Goal: Information Seeking & Learning: Understand process/instructions

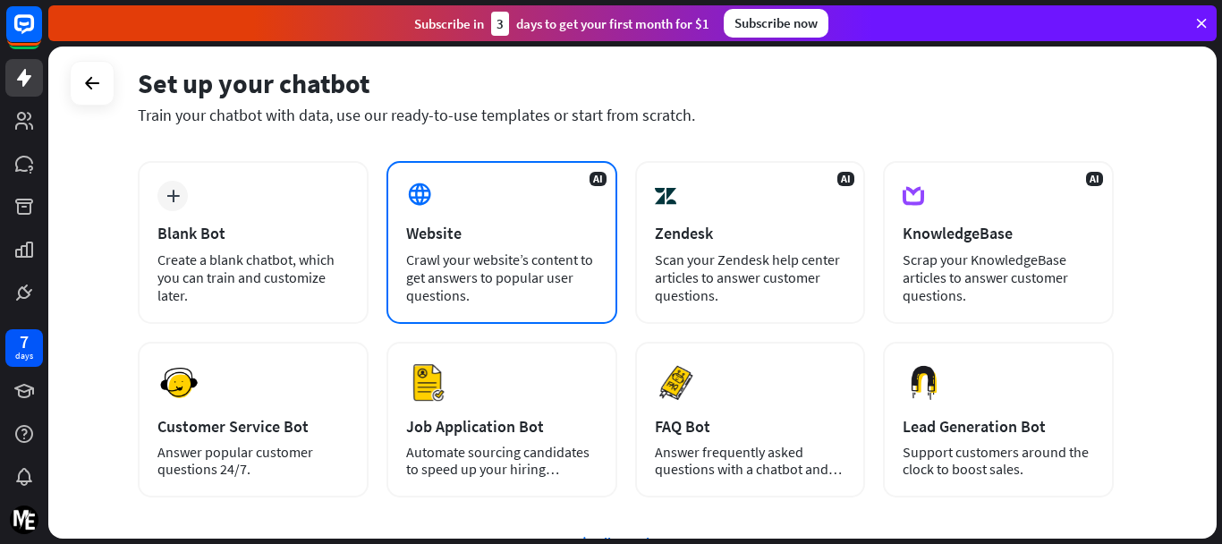
scroll to position [75, 0]
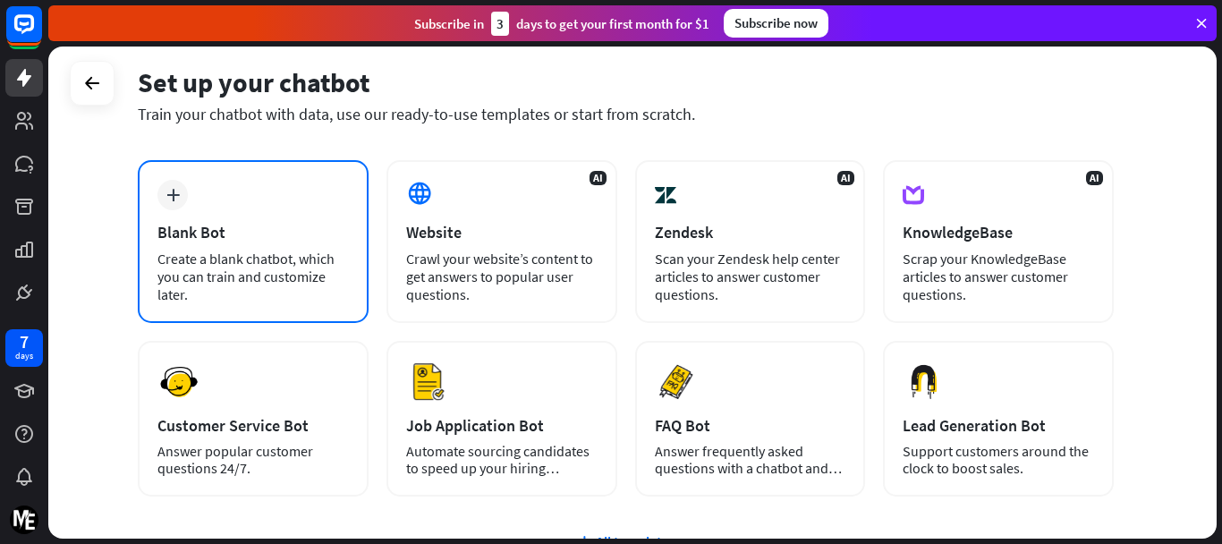
click at [225, 223] on div "Blank Bot" at bounding box center [252, 232] width 191 height 21
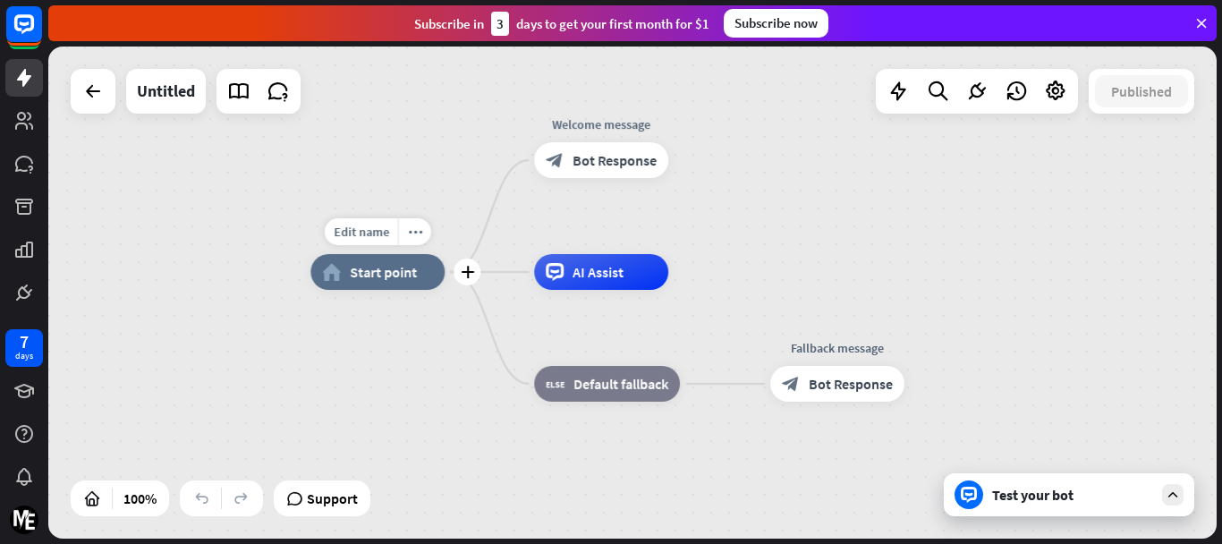
click at [381, 266] on span "Start point" at bounding box center [383, 272] width 67 height 18
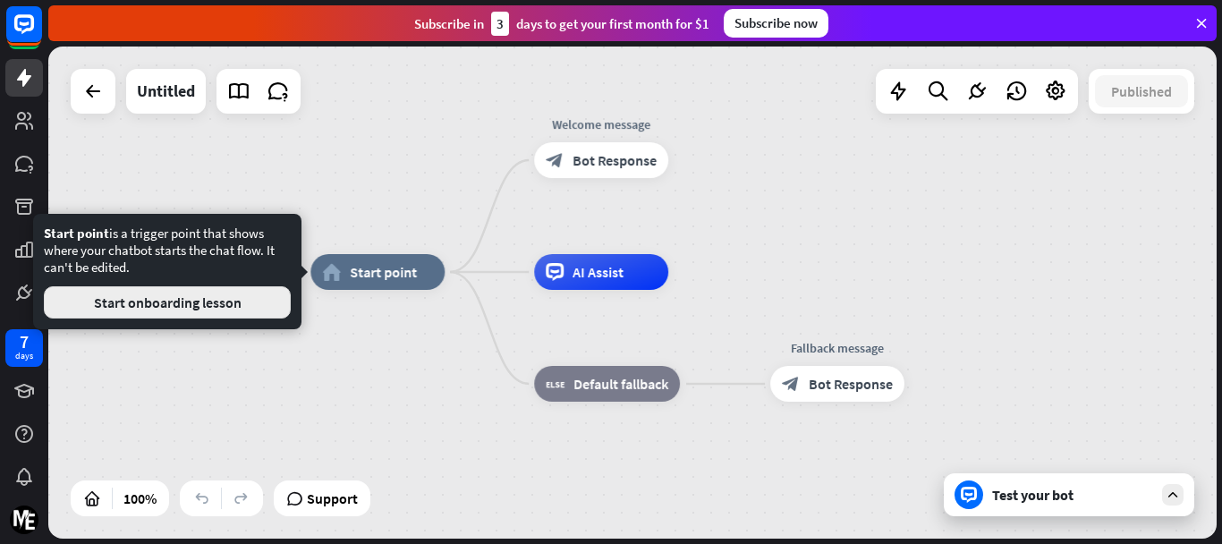
click at [249, 299] on button "Start onboarding lesson" at bounding box center [167, 302] width 247 height 32
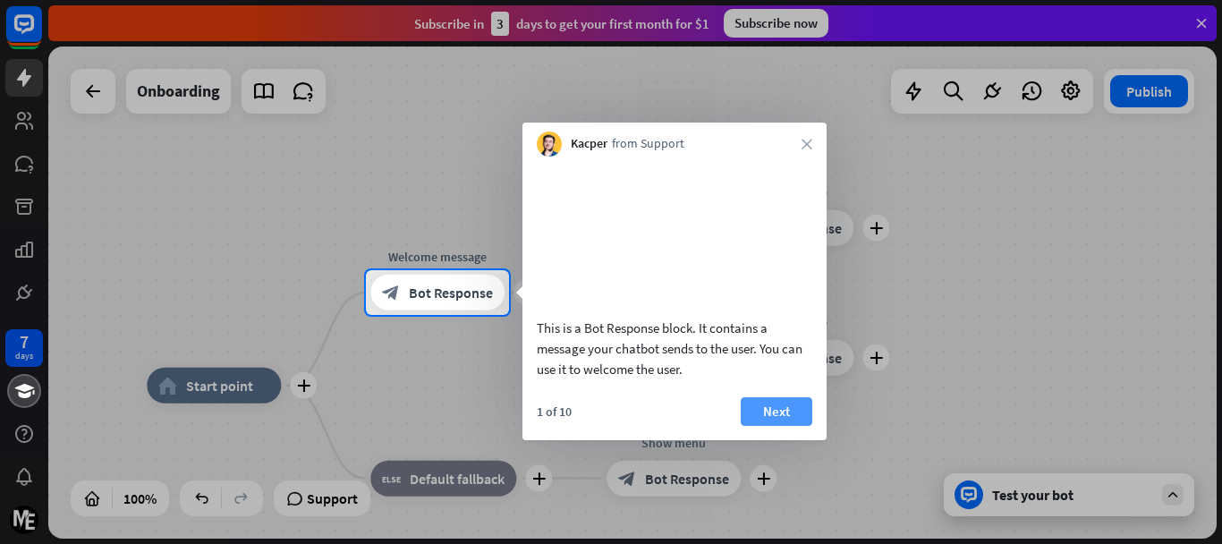
click at [769, 425] on button "Next" at bounding box center [777, 411] width 72 height 29
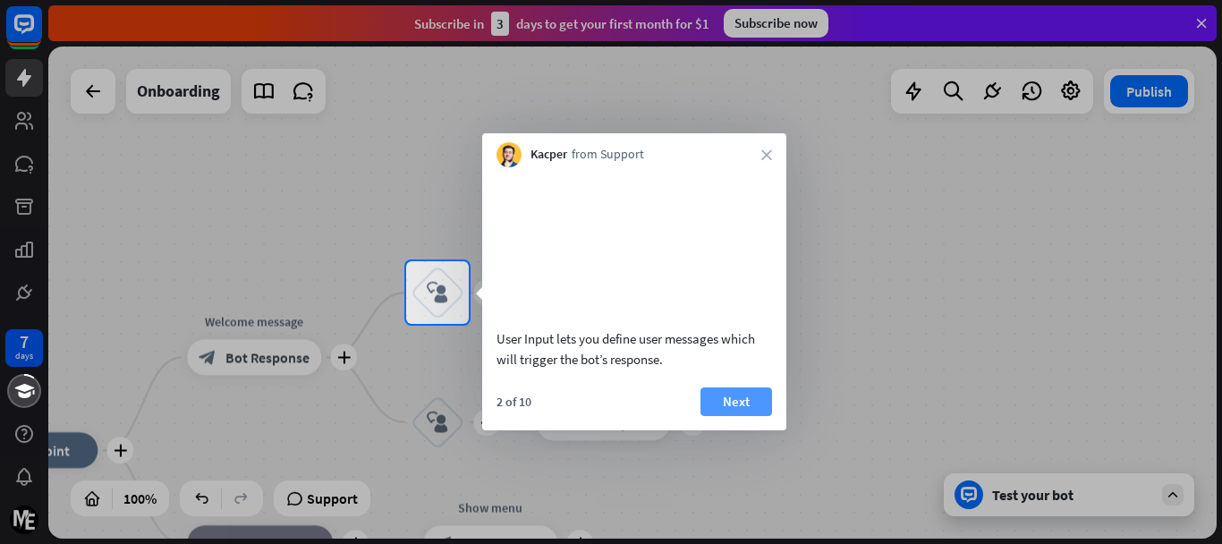
click at [754, 416] on button "Next" at bounding box center [737, 401] width 72 height 29
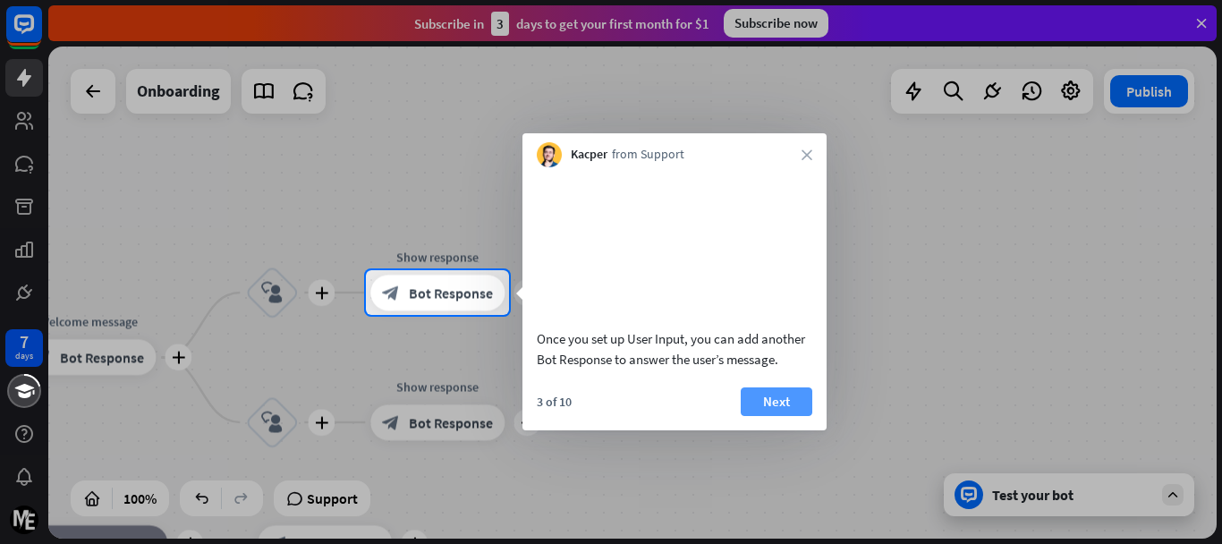
click at [766, 414] on button "Next" at bounding box center [777, 401] width 72 height 29
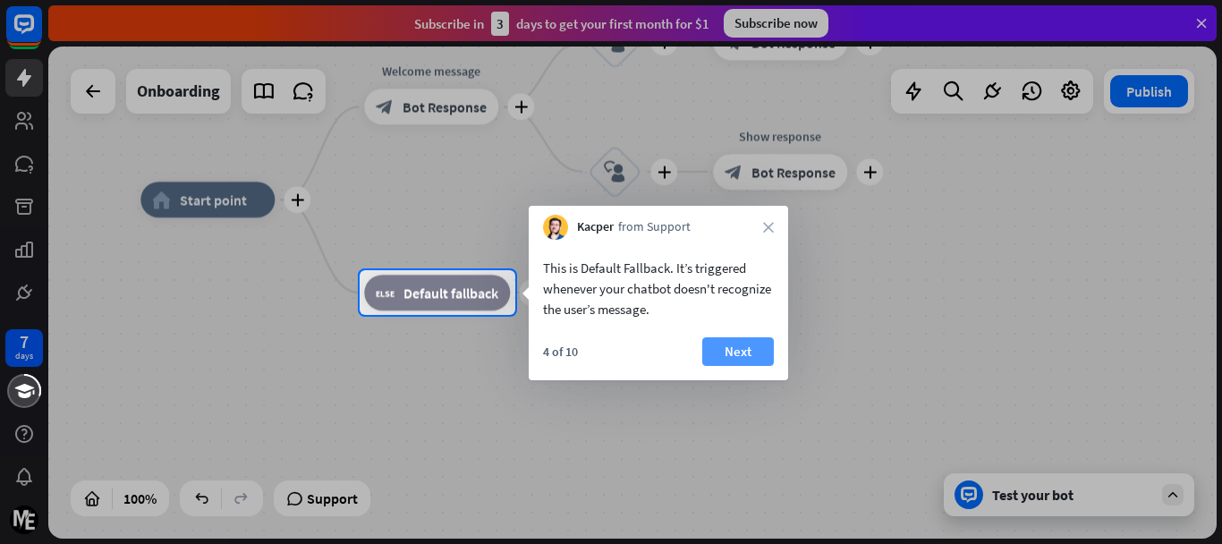
click at [740, 343] on button "Next" at bounding box center [738, 351] width 72 height 29
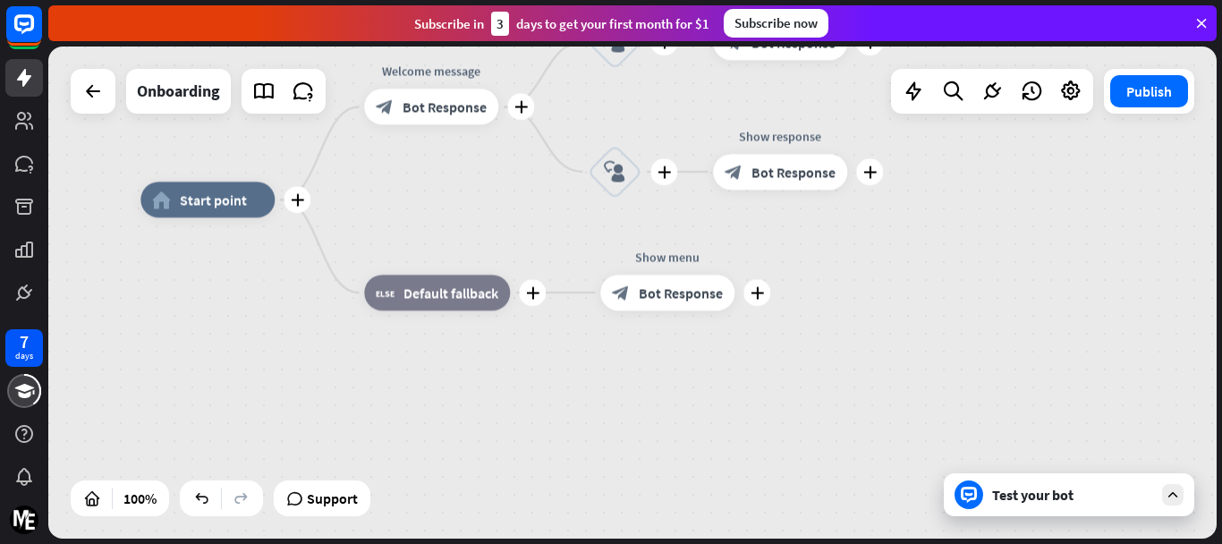
drag, startPoint x: 859, startPoint y: 298, endPoint x: 859, endPoint y: 497, distance: 198.6
click at [859, 497] on div "plus home_2 Start point plus Welcome message block_bot_response Bot Response pl…" at bounding box center [724, 446] width 1169 height 492
drag, startPoint x: 531, startPoint y: 174, endPoint x: 565, endPoint y: 273, distance: 104.1
click at [565, 293] on div "plus home_2 Start point plus Welcome message block_bot_response Bot Response pl…" at bounding box center [632, 293] width 1169 height 492
drag, startPoint x: 675, startPoint y: 91, endPoint x: 678, endPoint y: 268, distance: 176.3
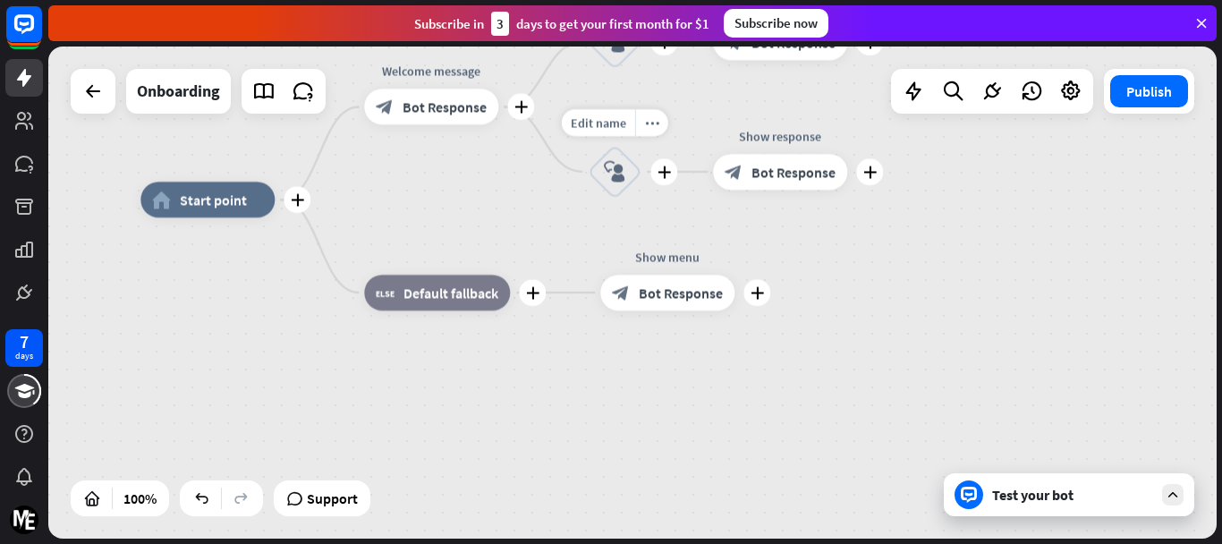
click at [678, 268] on div "plus home_2 Start point plus Welcome message block_bot_response Bot Response Ed…" at bounding box center [724, 446] width 1169 height 492
drag, startPoint x: 447, startPoint y: 162, endPoint x: 454, endPoint y: 310, distance: 148.7
click at [454, 310] on div "plus home_2 Start point plus Welcome message block_bot_response Bot Response pl…" at bounding box center [632, 293] width 1169 height 492
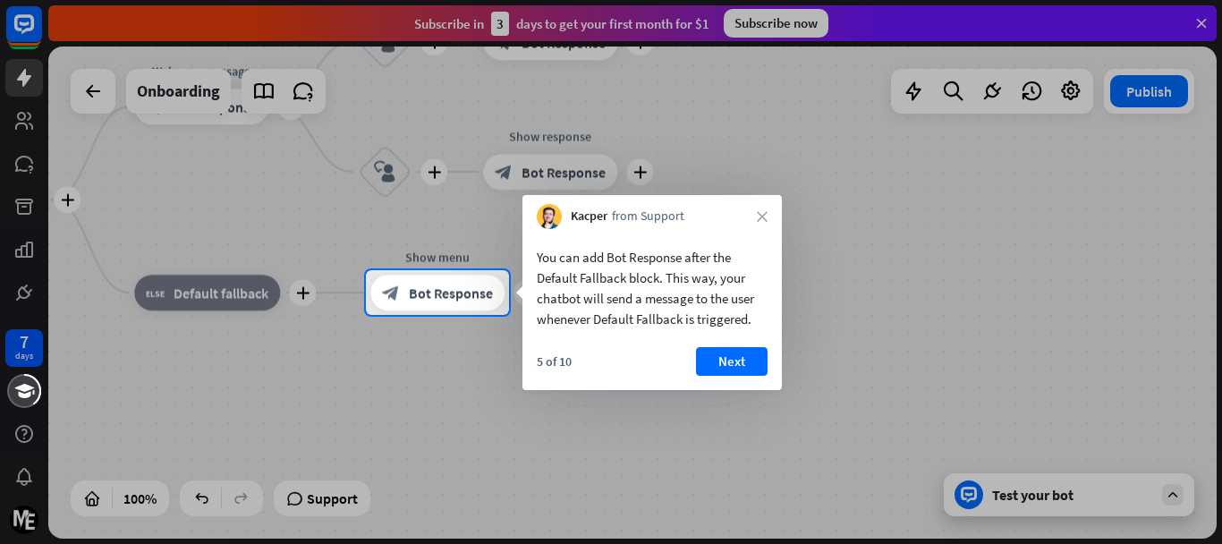
click at [767, 222] on div "Kacper from Support close" at bounding box center [652, 212] width 259 height 34
click at [748, 372] on button "Next" at bounding box center [732, 361] width 72 height 29
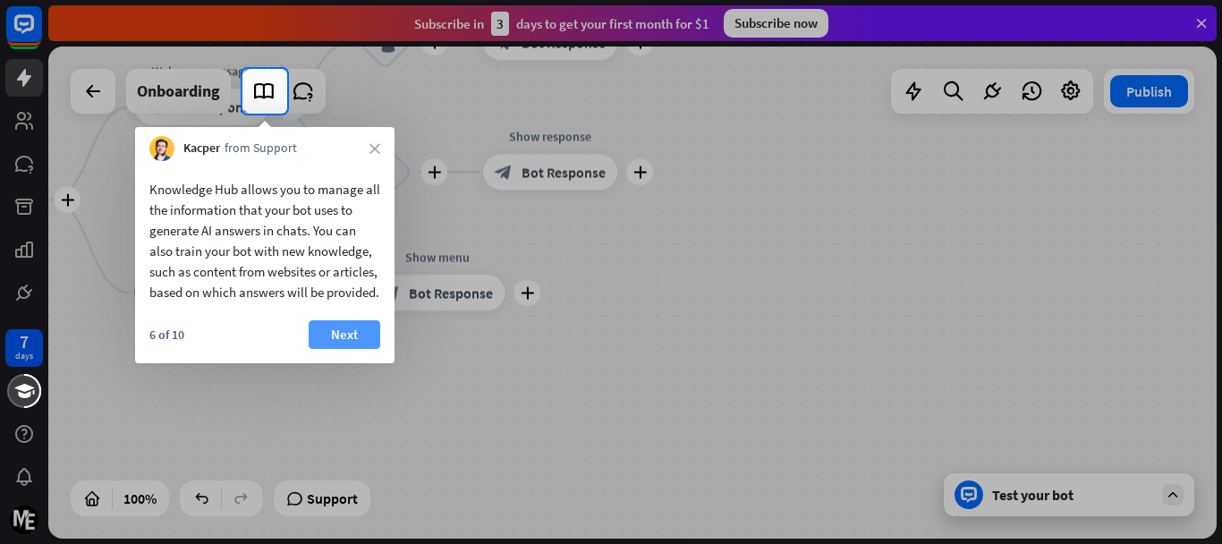
click at [336, 349] on button "Next" at bounding box center [345, 334] width 72 height 29
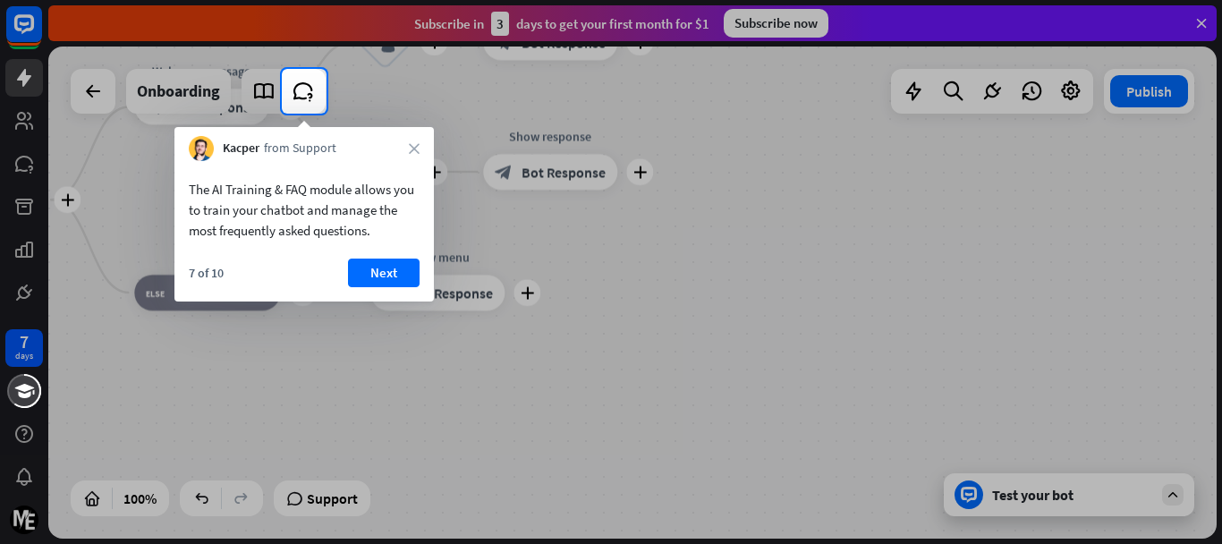
click at [421, 283] on div "7 of 10 Next" at bounding box center [303, 280] width 259 height 43
click at [401, 278] on button "Next" at bounding box center [384, 273] width 72 height 29
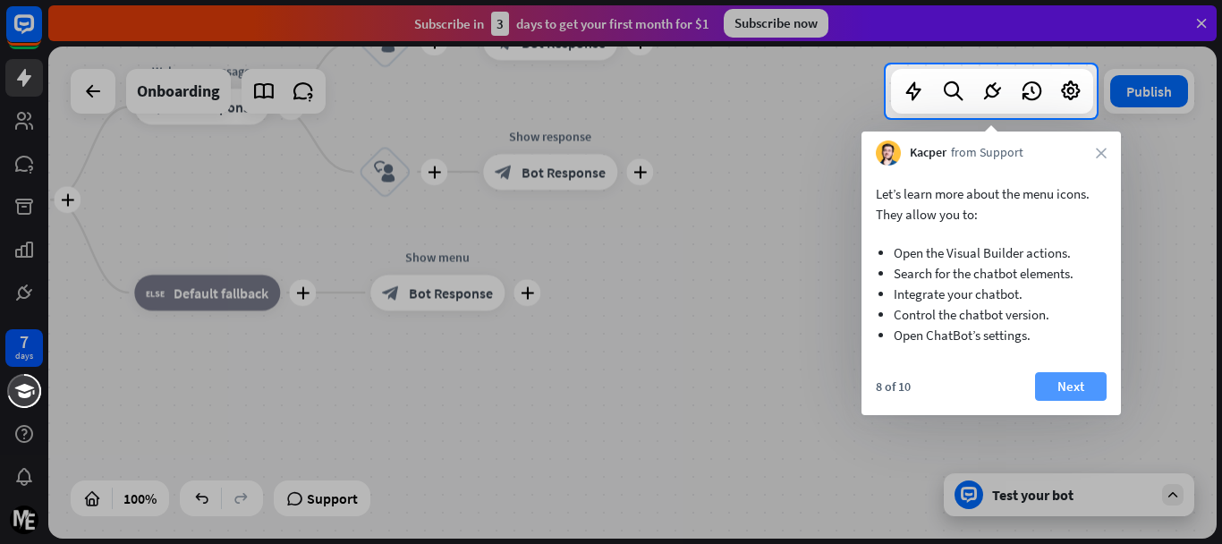
click at [1088, 394] on button "Next" at bounding box center [1071, 386] width 72 height 29
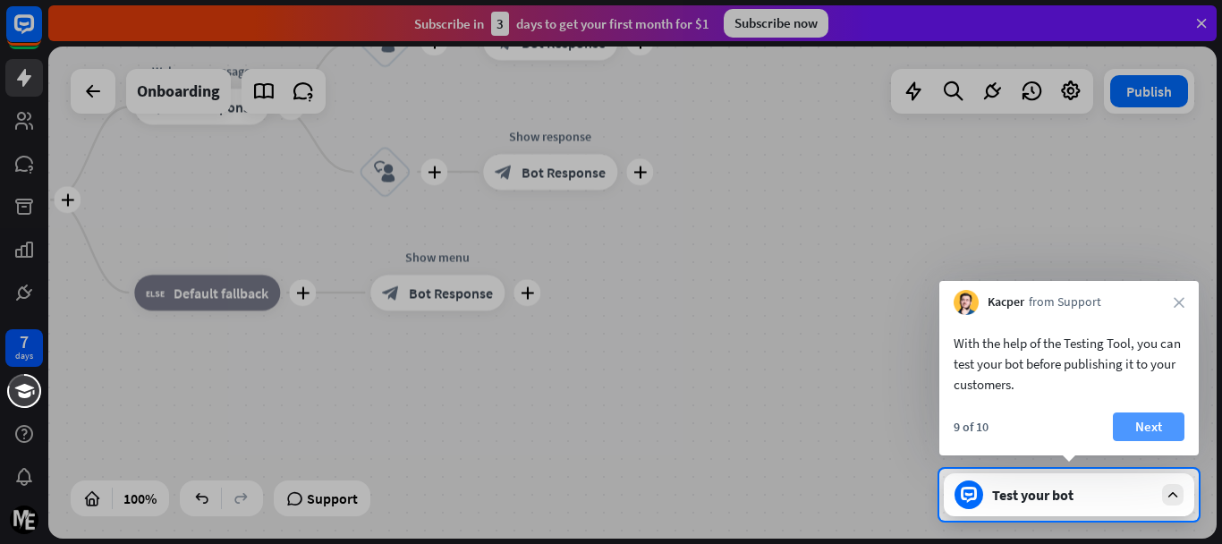
click at [1142, 435] on button "Next" at bounding box center [1149, 426] width 72 height 29
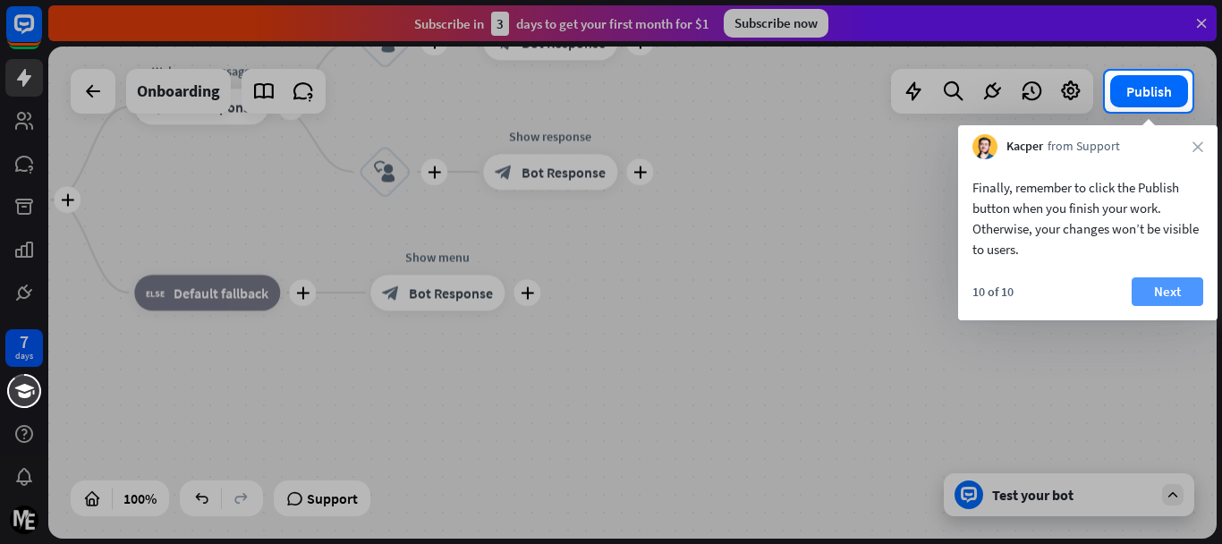
click at [1164, 282] on button "Next" at bounding box center [1168, 291] width 72 height 29
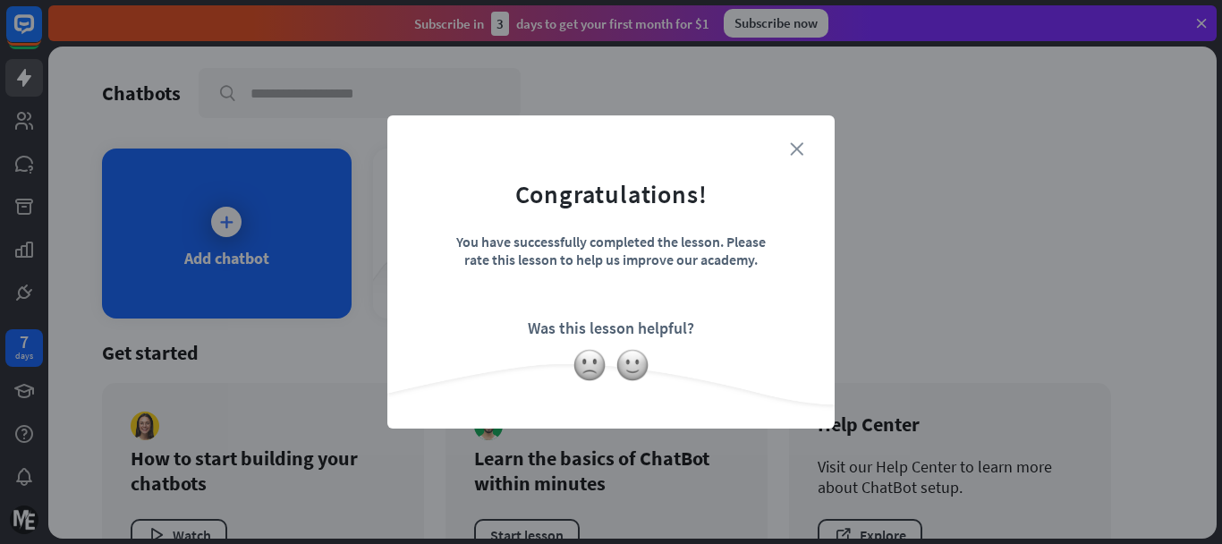
click at [800, 148] on icon "close" at bounding box center [796, 148] width 13 height 13
